Goal: Find specific page/section: Find specific page/section

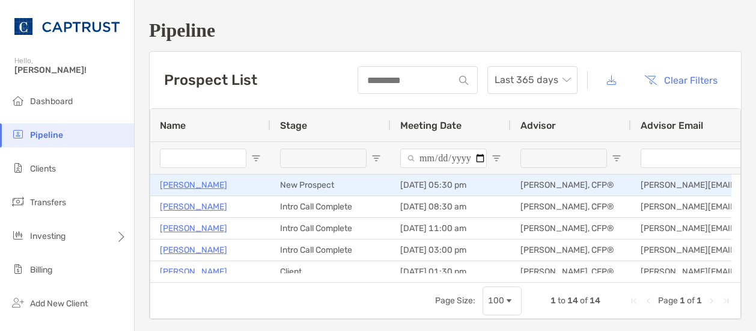
click at [185, 183] on p "[PERSON_NAME]" at bounding box center [193, 184] width 67 height 15
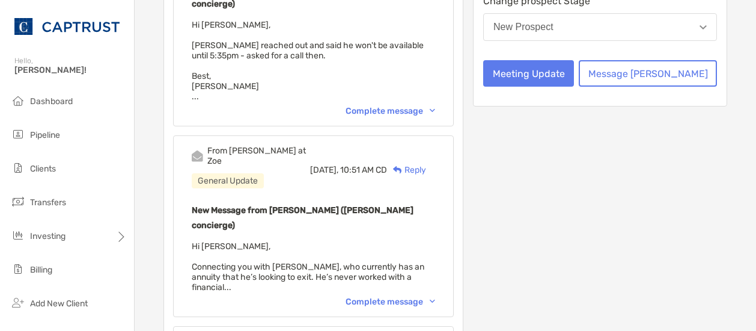
scroll to position [279, 0]
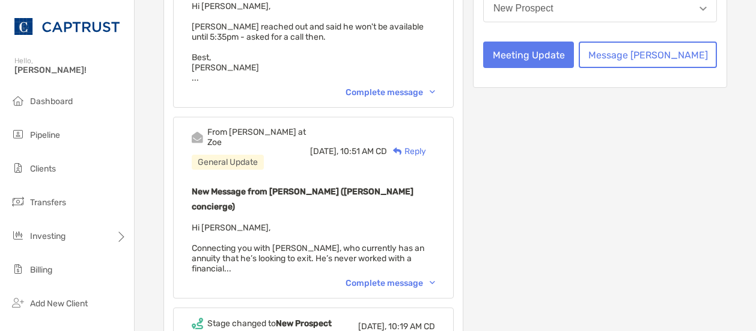
click at [426, 278] on div "Complete message" at bounding box center [391, 283] width 90 height 10
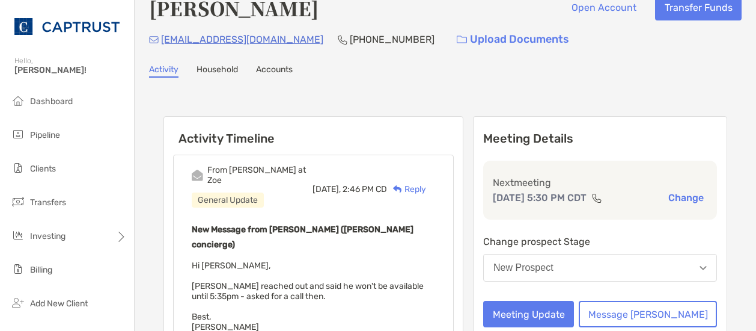
scroll to position [0, 0]
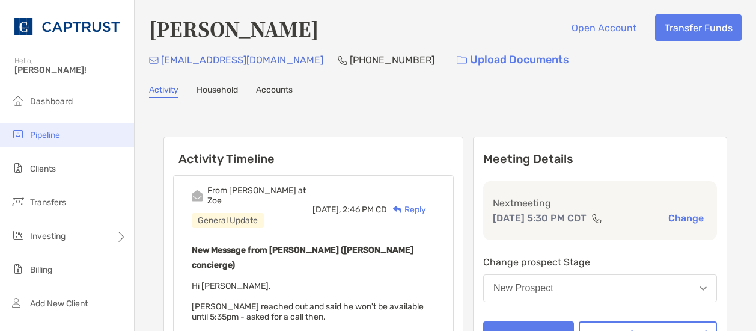
click at [46, 134] on span "Pipeline" at bounding box center [45, 135] width 30 height 10
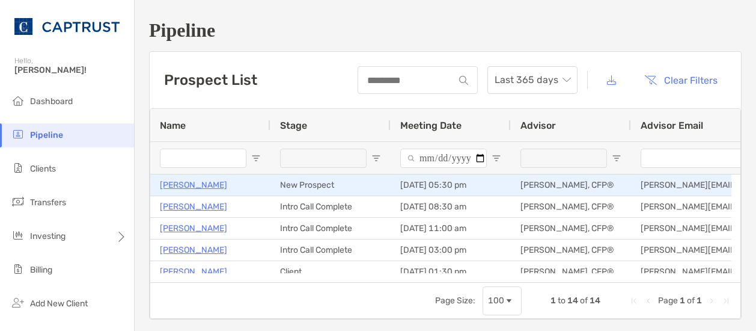
click at [184, 184] on p "[PERSON_NAME]" at bounding box center [193, 184] width 67 height 15
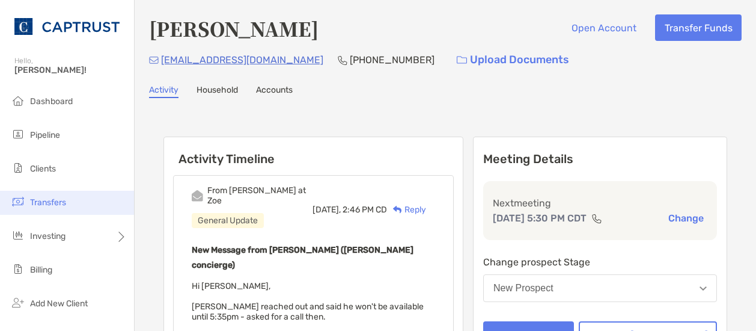
click at [106, 202] on li "Transfers" at bounding box center [67, 203] width 134 height 24
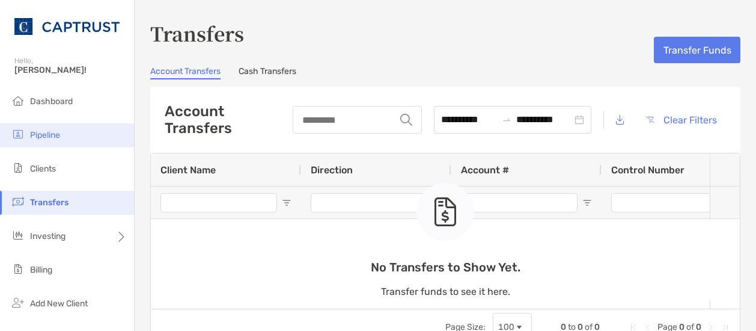
click at [49, 135] on span "Pipeline" at bounding box center [45, 135] width 30 height 10
